Goal: Information Seeking & Learning: Learn about a topic

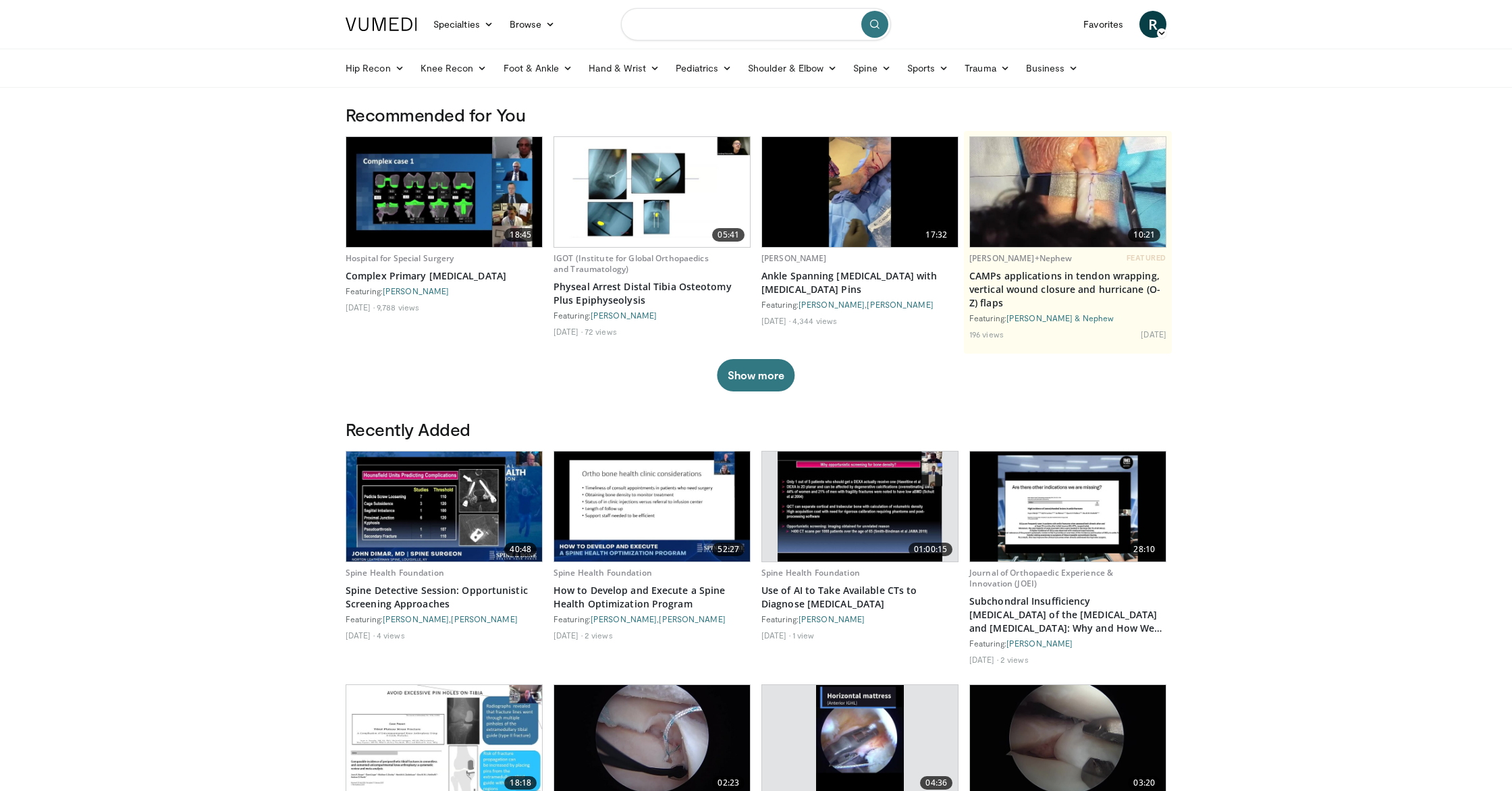
click at [703, 29] on input "Search topics, interventions" at bounding box center [756, 24] width 270 height 32
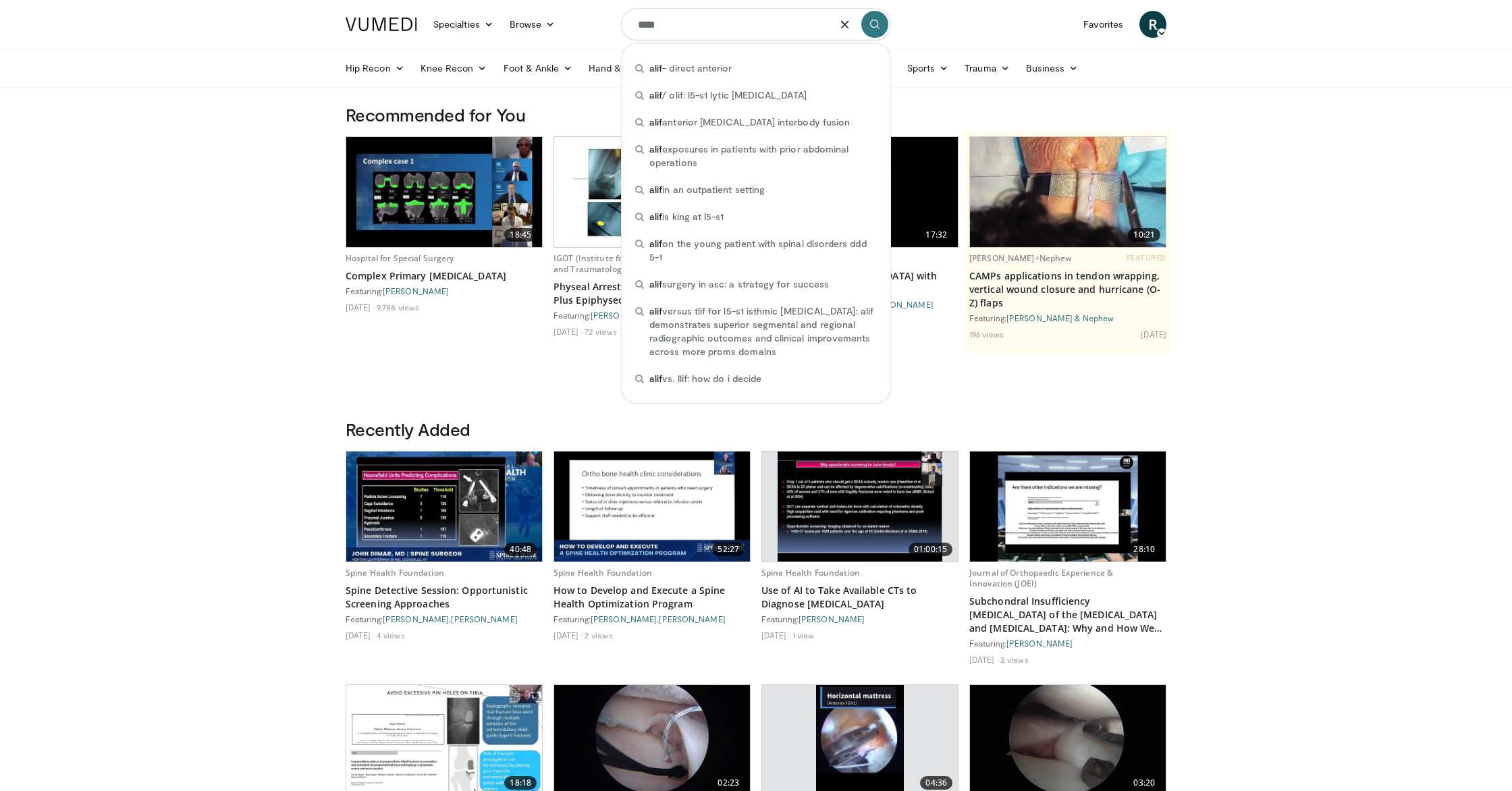
type input "****"
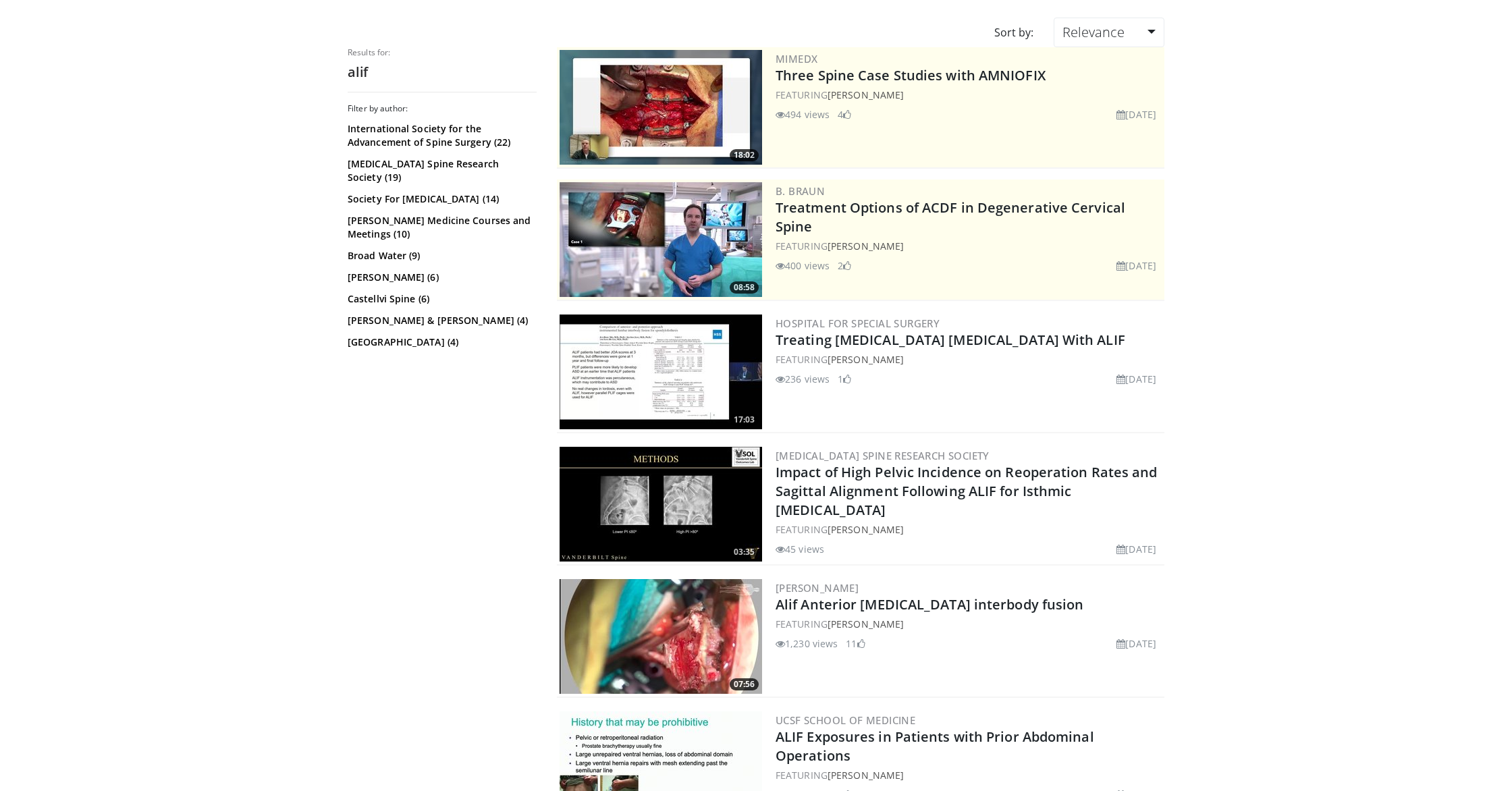
scroll to position [104, 0]
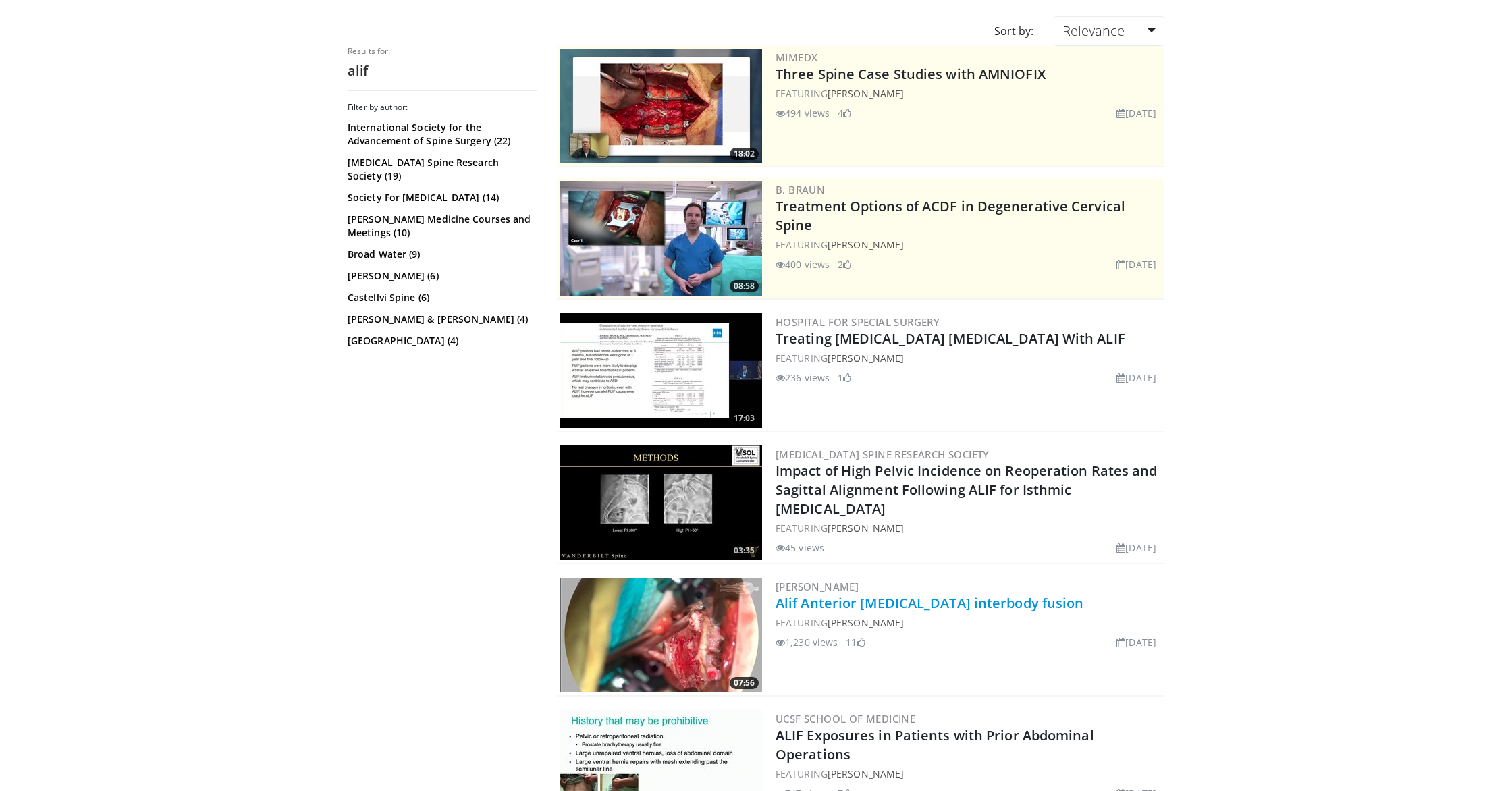
click at [925, 604] on link "Alif Anterior lumbar interbody fusion" at bounding box center [930, 603] width 308 height 18
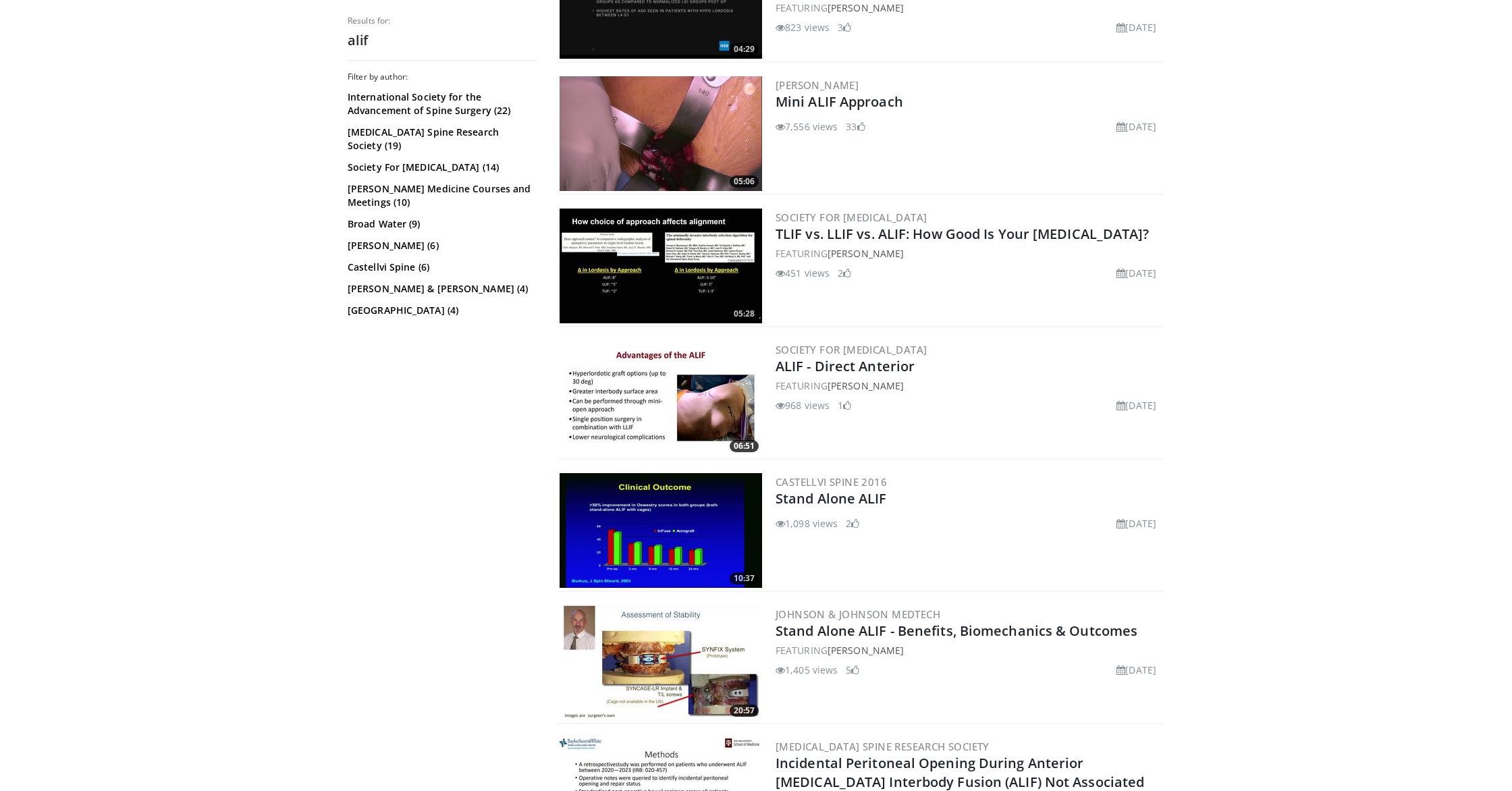
scroll to position [2062, 0]
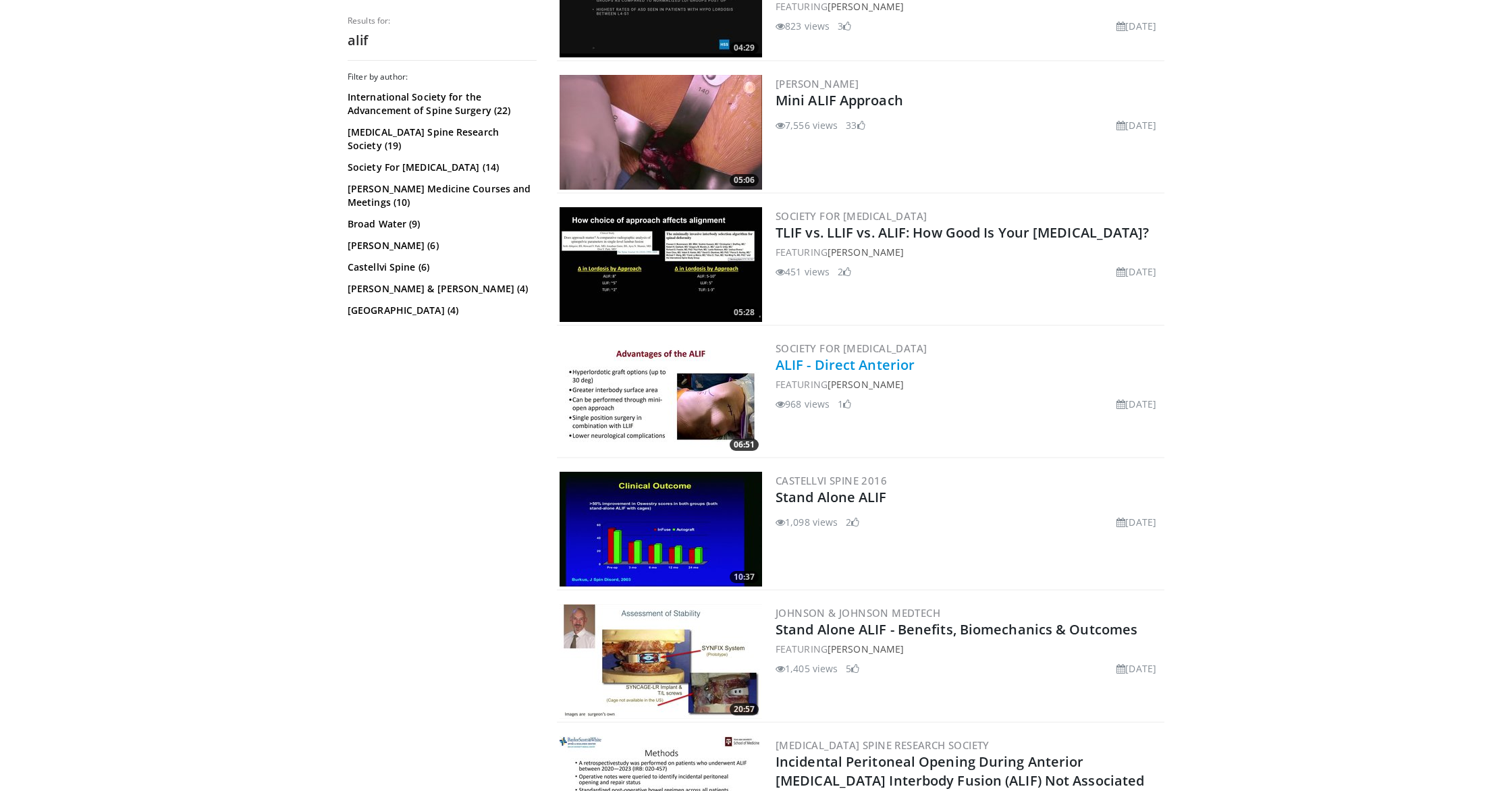
click at [856, 370] on link "ALIF - Direct Anterior" at bounding box center [845, 365] width 139 height 18
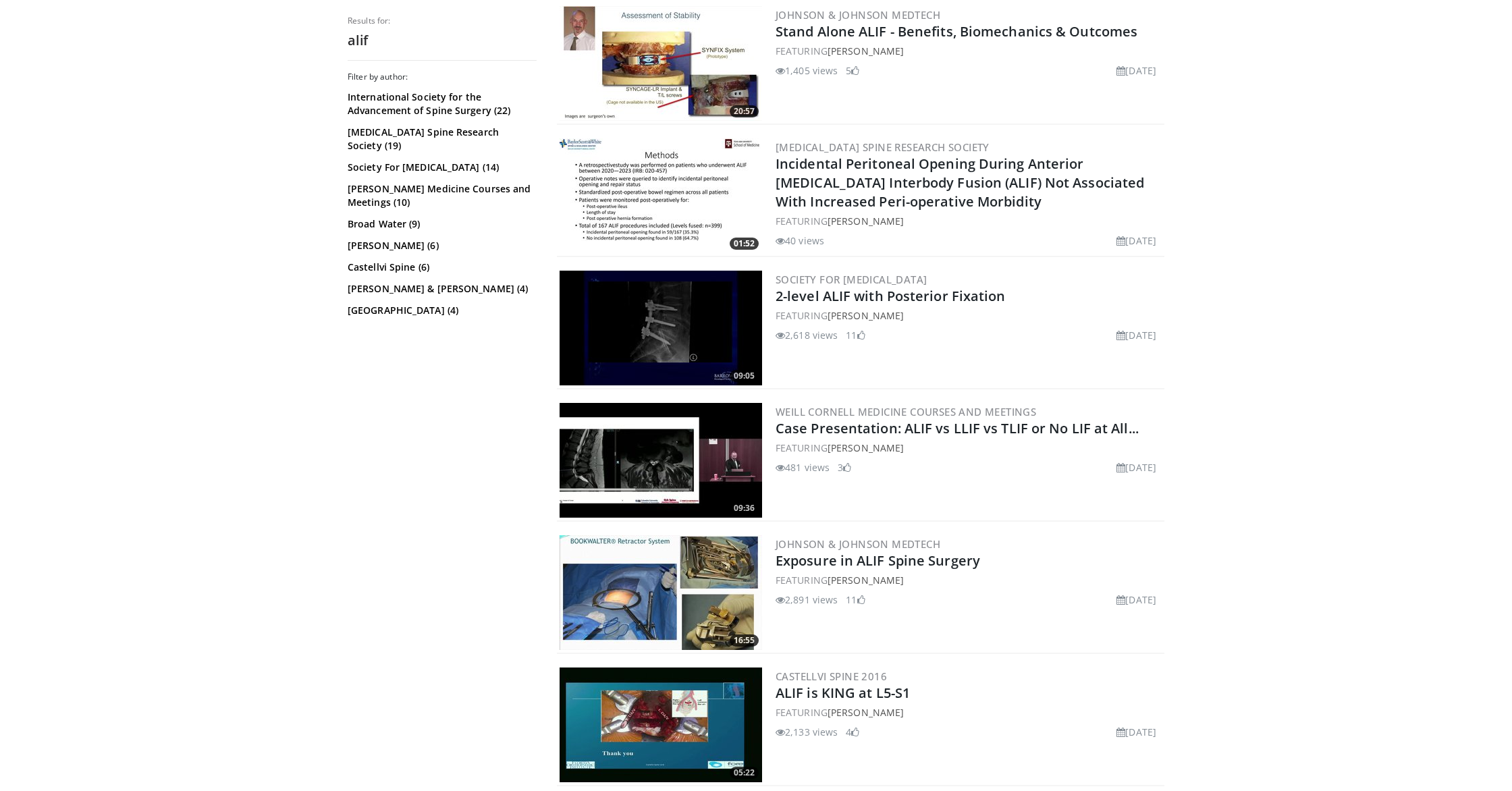
scroll to position [2664, 0]
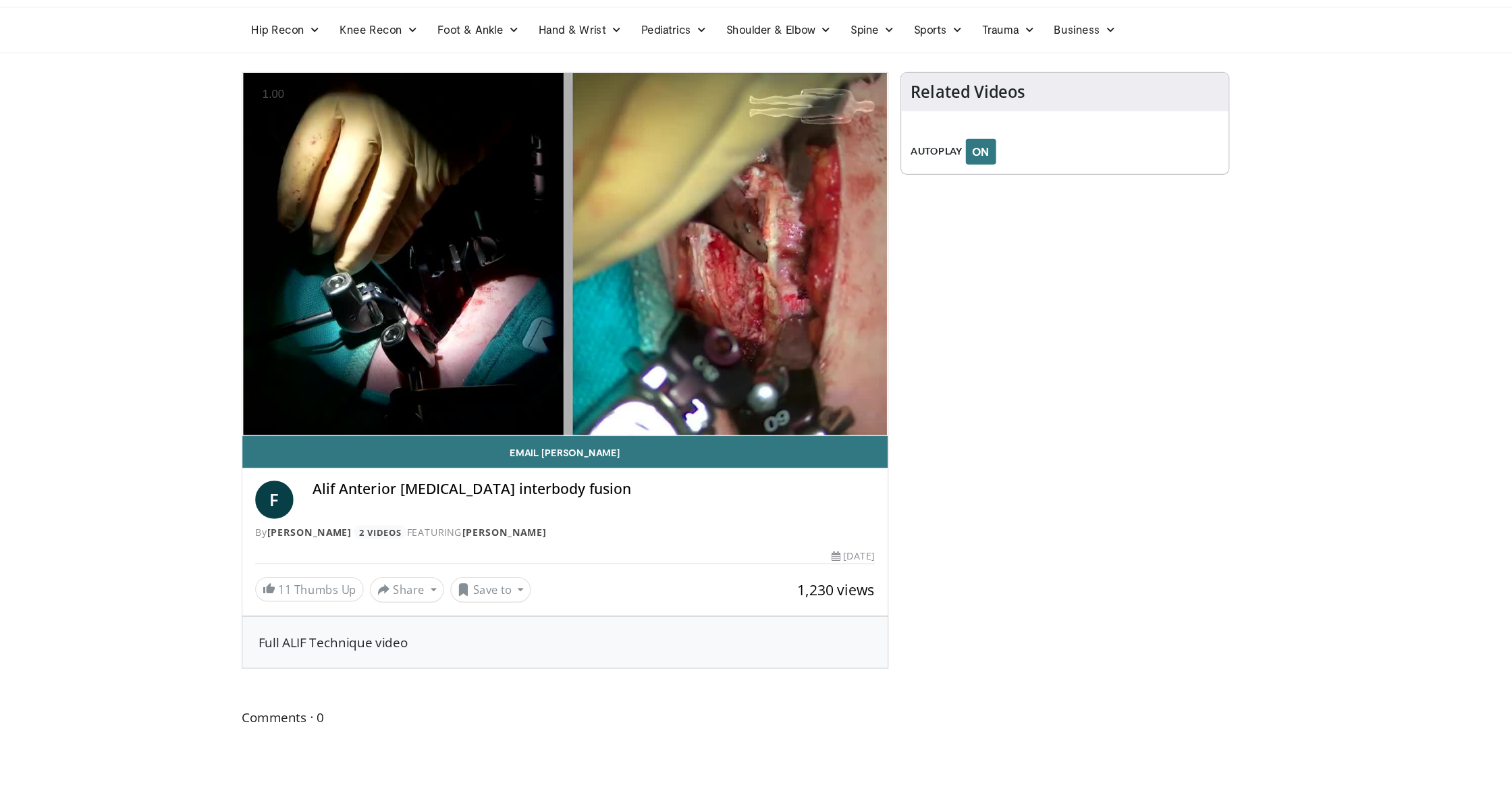
click at [984, 290] on div "Related Videos AUTOPLAY ON" at bounding box center [1034, 400] width 278 height 594
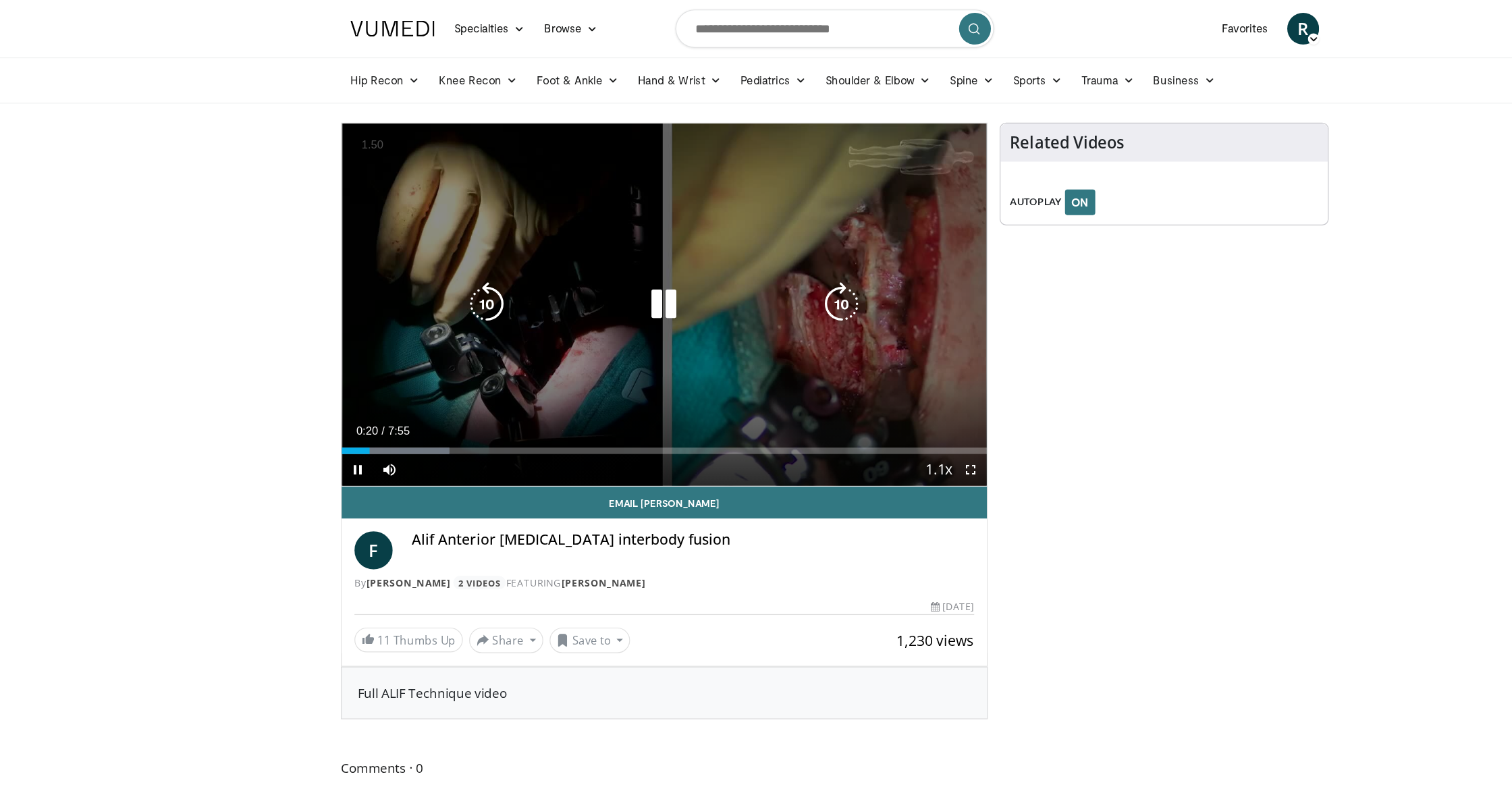
click at [776, 274] on icon "Video Player" at bounding box center [762, 258] width 38 height 38
click at [463, 249] on icon "Video Player" at bounding box center [461, 258] width 38 height 38
click at [613, 259] on icon "Video Player" at bounding box center [612, 258] width 38 height 38
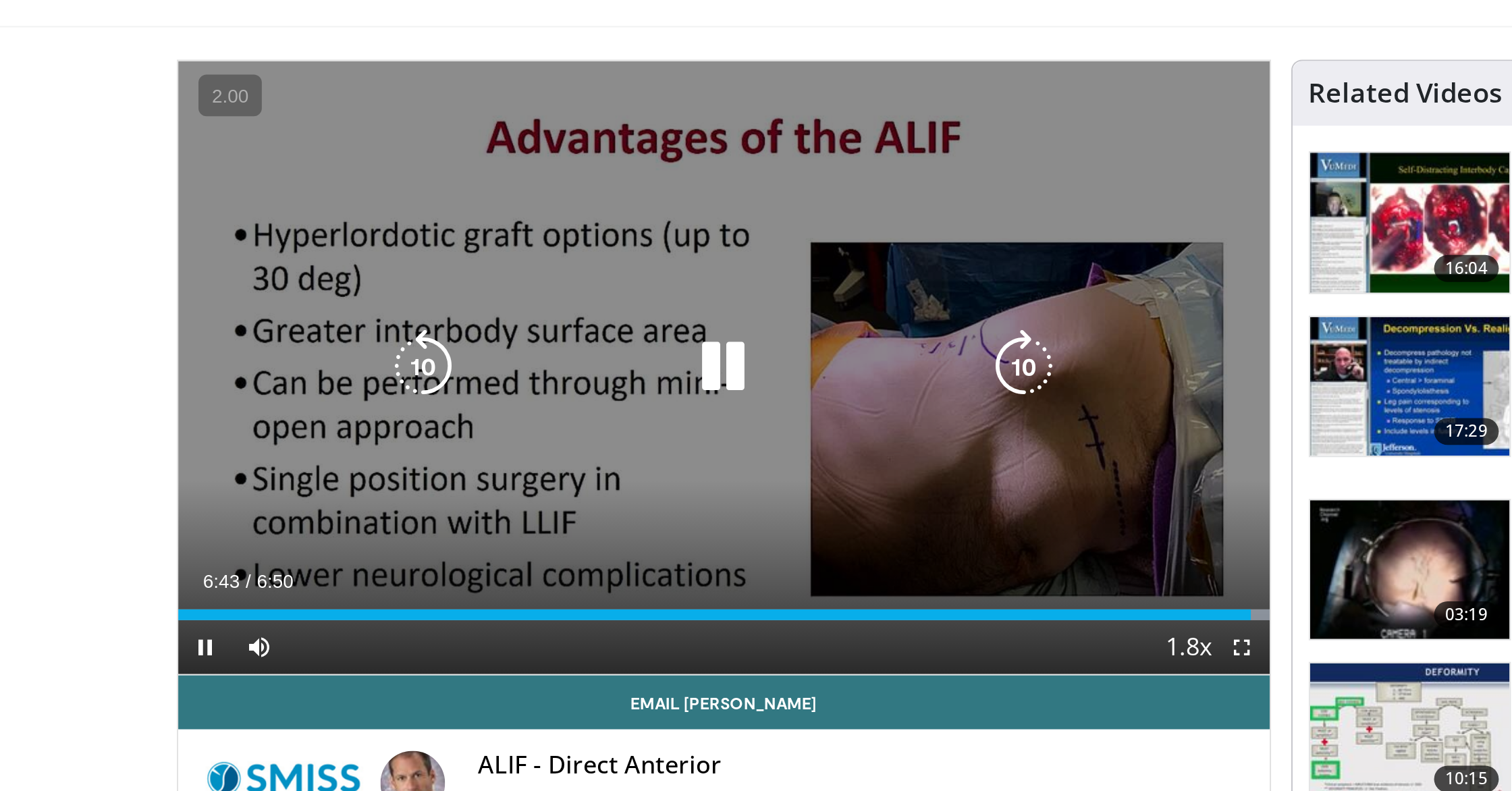
click at [794, 214] on div "10 seconds Tap to unmute" at bounding box center [611, 258] width 547 height 307
